Goal: Navigation & Orientation: Understand site structure

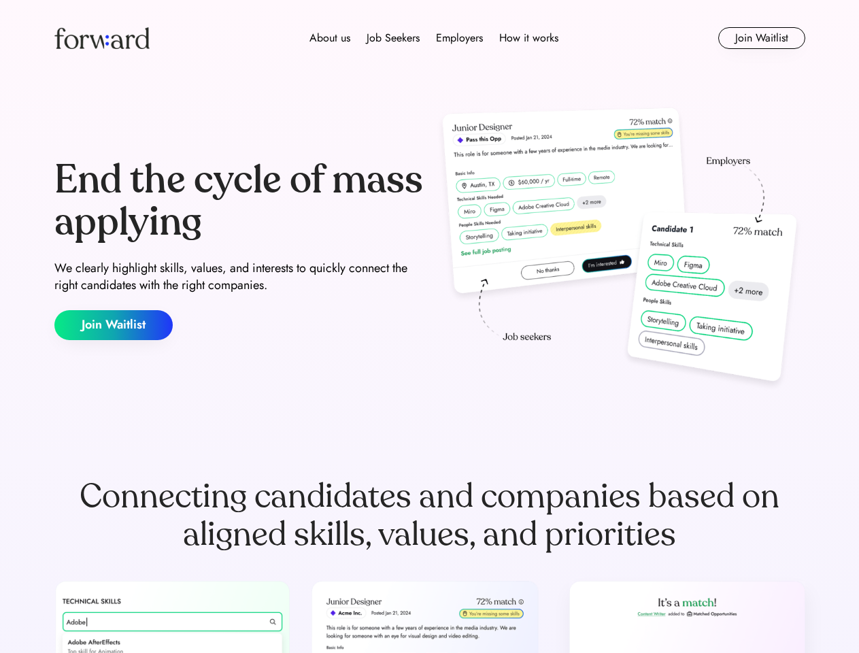
click at [429, 326] on div "End the cycle of mass applying We clearly highlight skills, values, and interes…" at bounding box center [429, 249] width 751 height 292
click at [430, 38] on div "About us Job Seekers Employers How it works" at bounding box center [434, 38] width 536 height 16
click at [102, 38] on img at bounding box center [101, 38] width 95 height 22
click at [434, 38] on div "About us Job Seekers Employers How it works" at bounding box center [434, 38] width 536 height 16
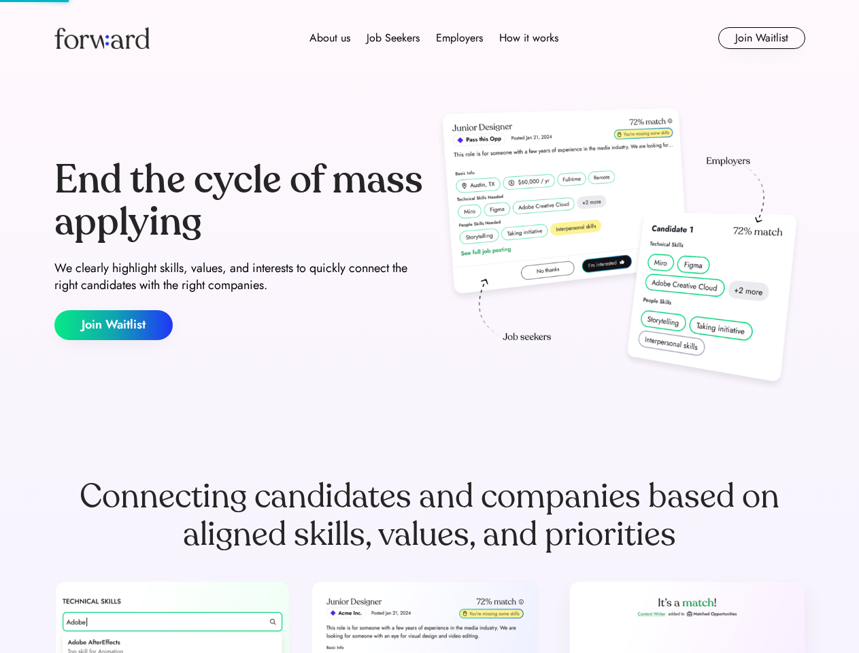
click at [330, 38] on div "About us" at bounding box center [329, 38] width 41 height 16
click at [393, 38] on div "Job Seekers" at bounding box center [393, 38] width 53 height 16
click at [459, 38] on div "Employers" at bounding box center [459, 38] width 47 height 16
click at [528, 38] on div "How it works" at bounding box center [528, 38] width 59 height 16
click at [761, 38] on button "Join Waitlist" at bounding box center [761, 38] width 87 height 22
